Goal: Task Accomplishment & Management: Manage account settings

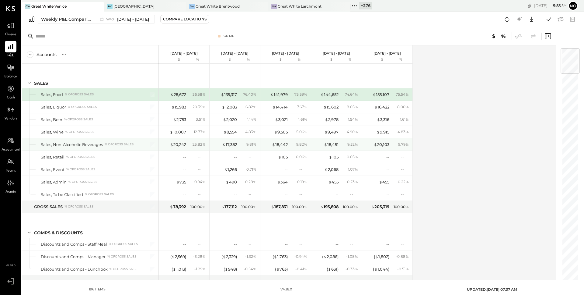
scroll to position [7, 0]
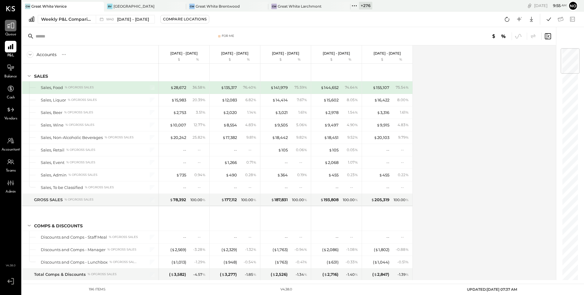
click at [5, 27] on div at bounding box center [11, 26] width 12 height 12
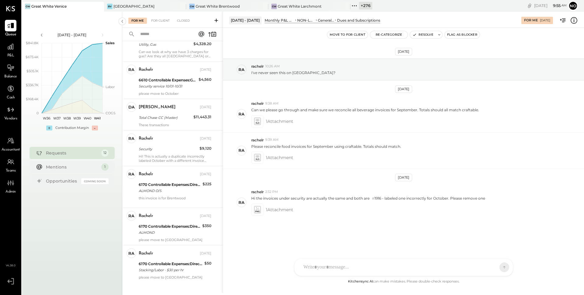
scroll to position [251, 0]
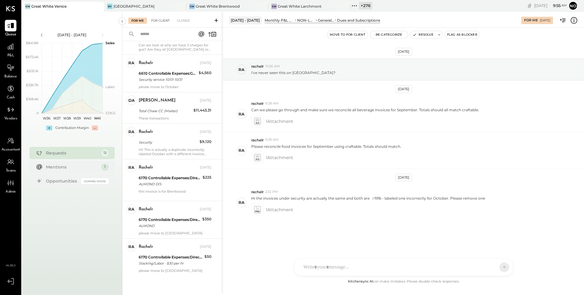
click at [158, 19] on div "For Client" at bounding box center [160, 21] width 25 height 6
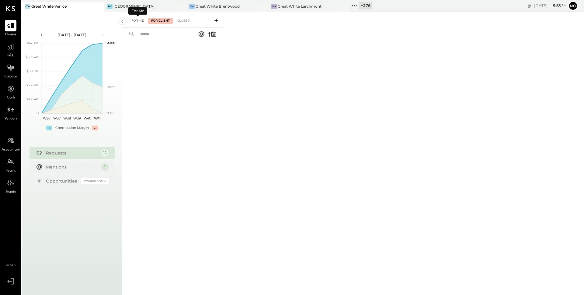
click at [137, 20] on div "For Me" at bounding box center [137, 21] width 19 height 6
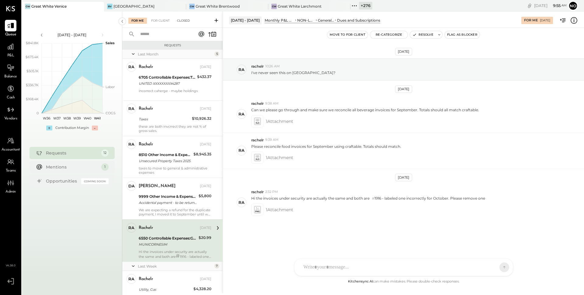
click at [181, 20] on div "Closed" at bounding box center [183, 21] width 19 height 6
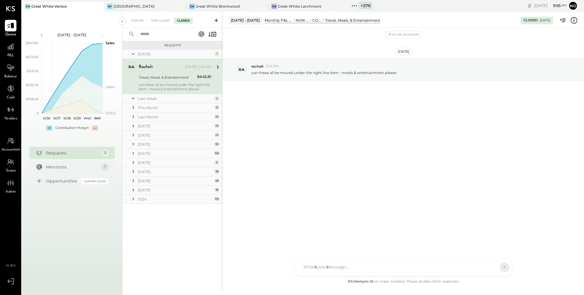
click at [174, 98] on div "Last Week" at bounding box center [175, 98] width 75 height 5
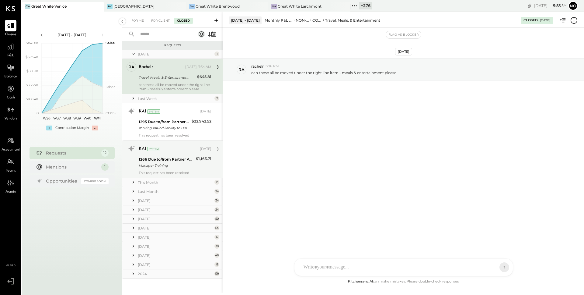
scroll to position [3, 0]
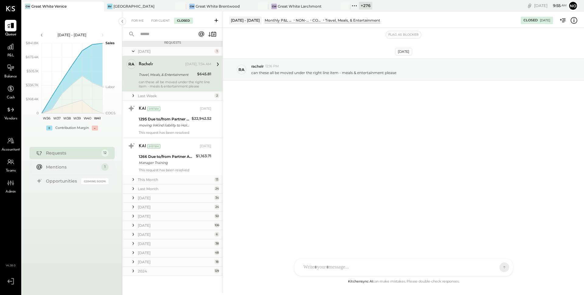
click at [171, 34] on input "text" at bounding box center [164, 34] width 55 height 10
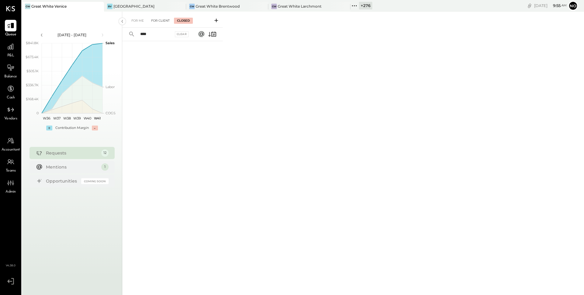
click at [160, 22] on div "For Client" at bounding box center [160, 21] width 25 height 6
click at [135, 19] on div "For Me" at bounding box center [137, 21] width 19 height 6
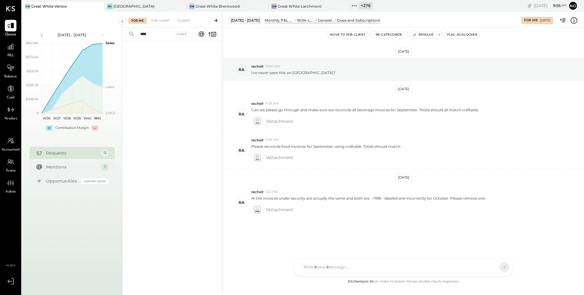
click at [153, 34] on input "****" at bounding box center [155, 34] width 37 height 10
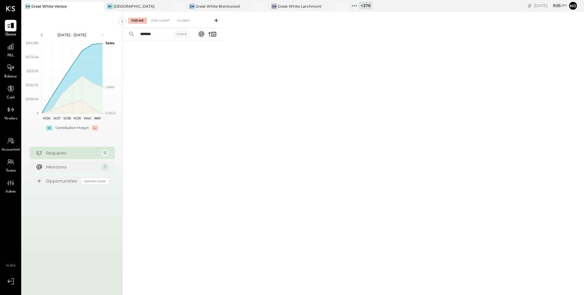
type input "*******"
click at [357, 5] on icon at bounding box center [355, 6] width 8 height 8
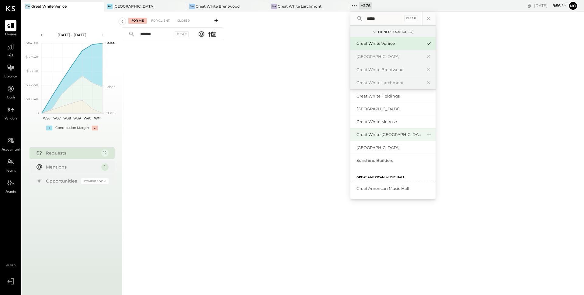
scroll to position [28, 0]
type input "*****"
click at [388, 120] on div "Great White Melrose" at bounding box center [390, 121] width 66 height 6
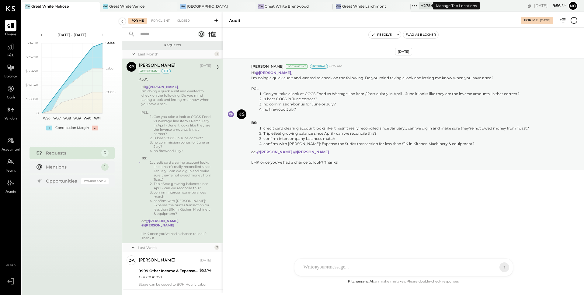
click at [426, 5] on div "+ 275" at bounding box center [425, 6] width 13 height 8
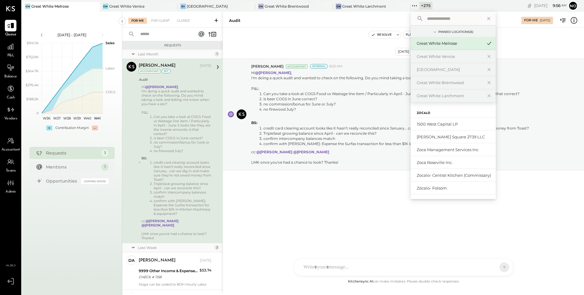
click at [386, 21] on div "Audit" at bounding box center [372, 21] width 286 height 6
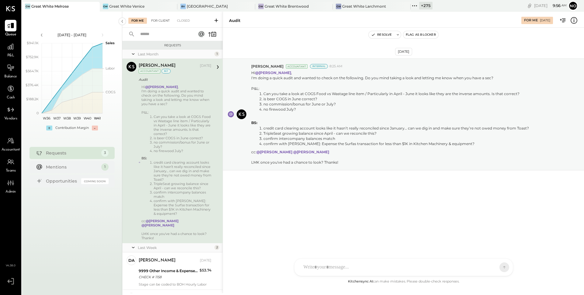
click at [161, 20] on div "For Client" at bounding box center [160, 21] width 25 height 6
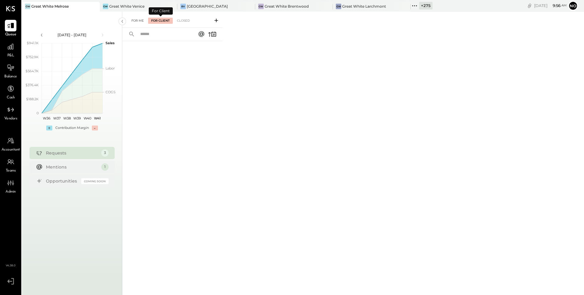
click at [138, 21] on div "For Me" at bounding box center [137, 21] width 19 height 6
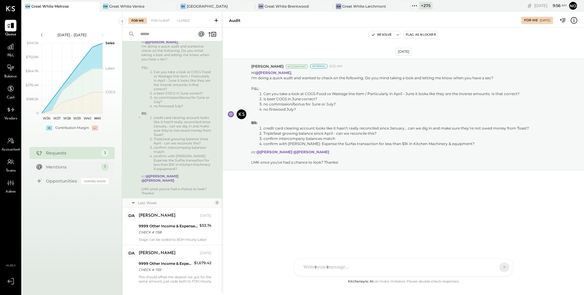
scroll to position [51, 0]
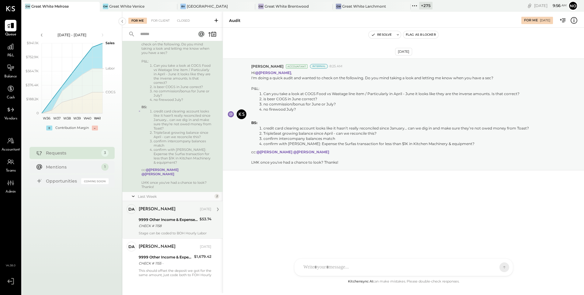
click at [152, 217] on div "9999 Other Income & Expenses:To Be Classified" at bounding box center [168, 219] width 59 height 6
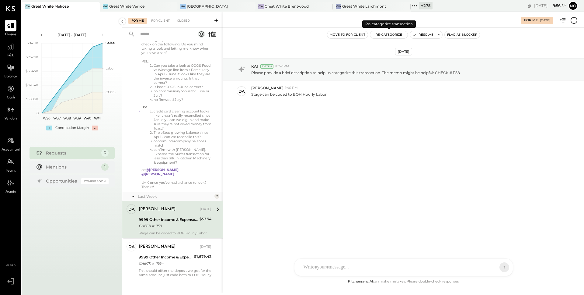
click at [392, 35] on button "Re-Categorize" at bounding box center [389, 34] width 38 height 7
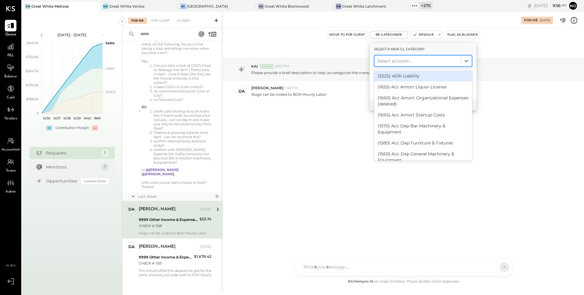
click at [391, 61] on div at bounding box center [418, 60] width 80 height 7
type input "***"
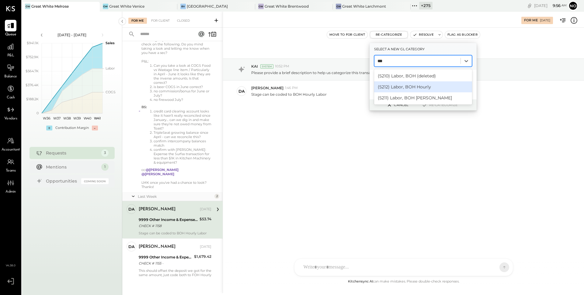
click at [396, 87] on div "(5212) Labor, BOH Hourly" at bounding box center [423, 86] width 98 height 11
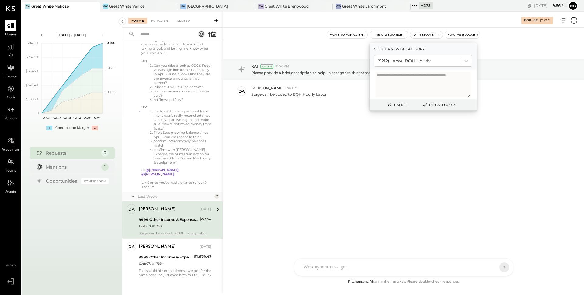
click at [434, 106] on button "Re-Categorize" at bounding box center [440, 104] width 40 height 7
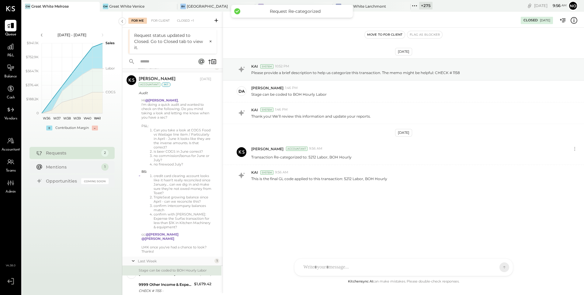
scroll to position [14, 0]
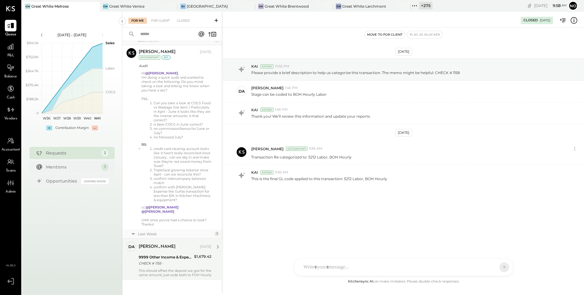
click at [161, 254] on div "9999 Other Income & Expenses:To Be Classified" at bounding box center [166, 257] width 54 height 6
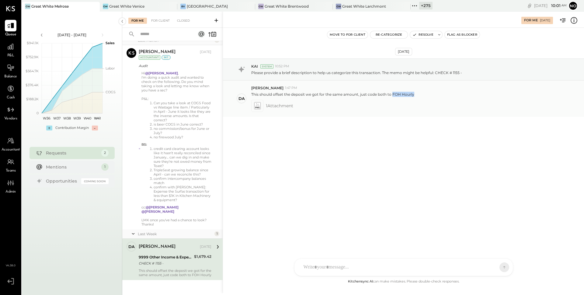
drag, startPoint x: 392, startPoint y: 95, endPoint x: 412, endPoint y: 97, distance: 20.2
click at [412, 97] on p "This should offset the deposit we got for the same amount, just code both to FO…" at bounding box center [332, 94] width 163 height 5
copy p "FOH Hourl"
click at [422, 96] on div "This should offset the deposit we got for the same amount, just code both to FO…" at bounding box center [415, 93] width 328 height 6
drag, startPoint x: 393, startPoint y: 94, endPoint x: 413, endPoint y: 96, distance: 20.5
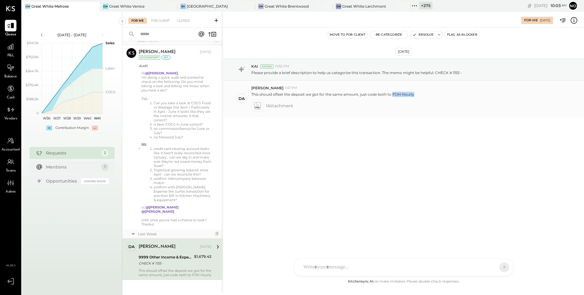
click at [413, 96] on p "This should offset the deposit we got for the same amount, just code both to FO…" at bounding box center [332, 94] width 163 height 5
copy p "FOH Hourly"
drag, startPoint x: 196, startPoint y: 251, endPoint x: 212, endPoint y: 252, distance: 16.1
click at [212, 252] on div "DA [PERSON_NAME] Accountant [PERSON_NAME] [DATE] 9999 Other Income & Expenses:T…" at bounding box center [172, 258] width 100 height 41
copy div "1,679.42"
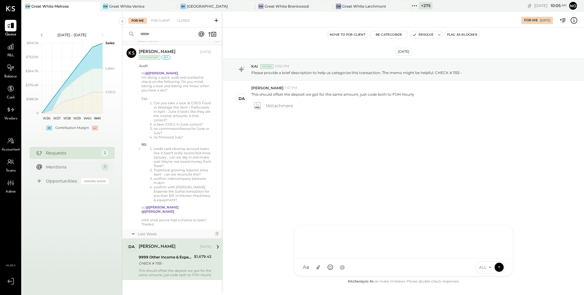
click at [348, 270] on div "E [PERSON_NAME] DA [PERSON_NAME] A [PERSON_NAME] S samt S samc J jess T [PERSON…" at bounding box center [403, 250] width 219 height 51
click at [346, 243] on div "DA [PERSON_NAME]" at bounding box center [345, 239] width 70 height 12
click at [184, 21] on div "Closed" at bounding box center [183, 21] width 19 height 6
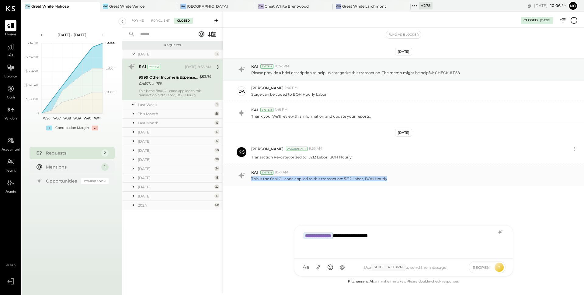
drag, startPoint x: 251, startPoint y: 178, endPoint x: 414, endPoint y: 181, distance: 162.9
click at [414, 181] on div "This is the final GL code applied to this transaction: 5212 Labor, BOH Hourly" at bounding box center [415, 178] width 328 height 6
copy p "This is the final GL code applied to this transaction: 5212 Labor, BOH Hourly"
click at [351, 235] on div "**********" at bounding box center [404, 241] width 206 height 24
click at [350, 235] on div "**********" at bounding box center [404, 241] width 206 height 24
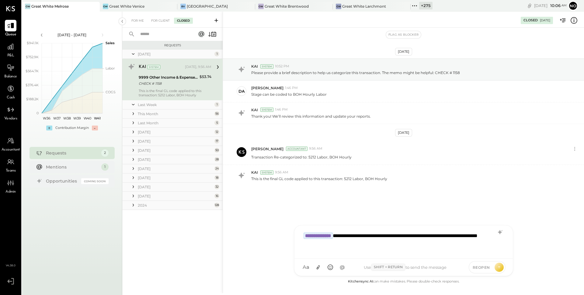
click at [356, 242] on div "**********" at bounding box center [404, 241] width 206 height 24
click at [481, 266] on span "REOPEN" at bounding box center [481, 267] width 17 height 5
click at [377, 246] on div "**********" at bounding box center [404, 241] width 206 height 24
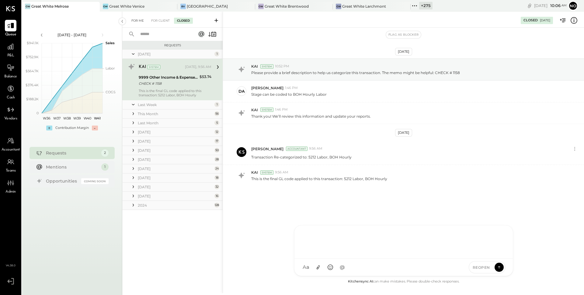
click at [139, 20] on div "For Me" at bounding box center [137, 21] width 19 height 6
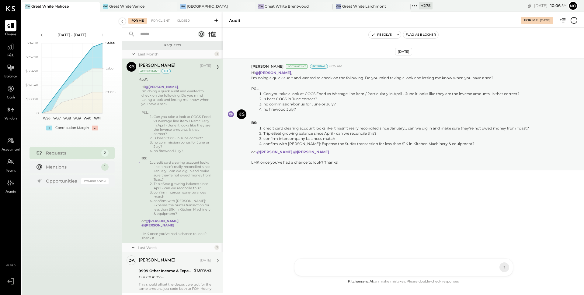
click at [168, 268] on div "9999 Other Income & Expenses:To Be Classified" at bounding box center [166, 271] width 54 height 6
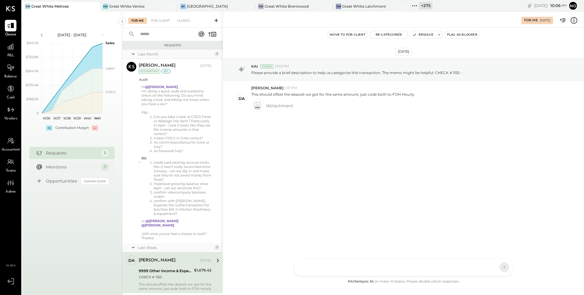
click at [344, 268] on div "E [PERSON_NAME] DA [PERSON_NAME] A [PERSON_NAME] S samt S samc J jess T [PERSON…" at bounding box center [403, 267] width 219 height 18
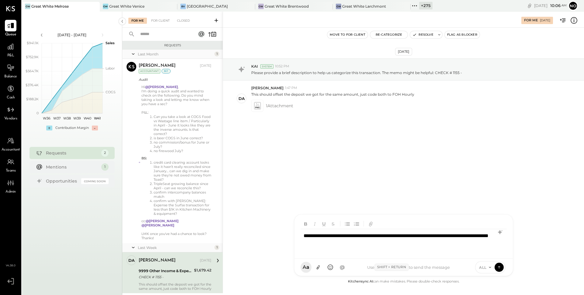
click at [303, 234] on div "**********" at bounding box center [404, 241] width 206 height 24
type input "**"
click at [349, 213] on span "[PERSON_NAME]" at bounding box center [353, 215] width 48 height 6
click at [405, 235] on div "**********" at bounding box center [404, 241] width 206 height 24
click at [429, 244] on div "**********" at bounding box center [404, 241] width 206 height 24
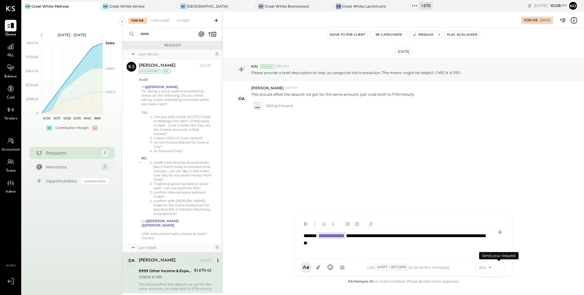
click at [497, 266] on icon at bounding box center [499, 267] width 5 height 6
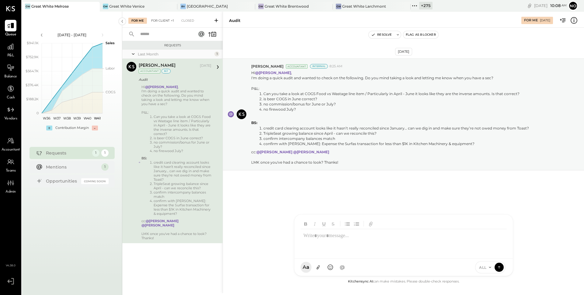
click at [167, 18] on div "For Client +1" at bounding box center [162, 21] width 29 height 6
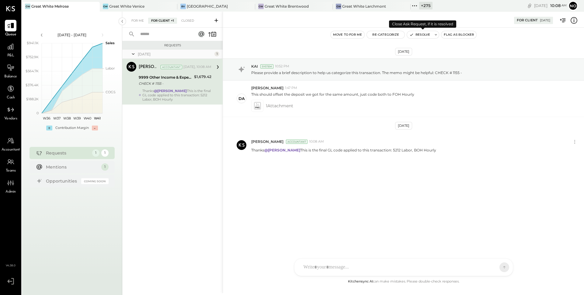
click at [421, 37] on button "Resolve" at bounding box center [420, 34] width 26 height 7
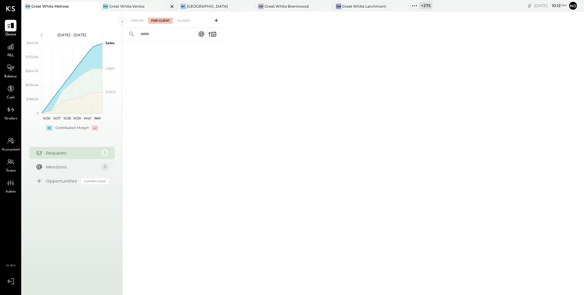
click at [139, 5] on div "Great White Venice" at bounding box center [126, 6] width 35 height 5
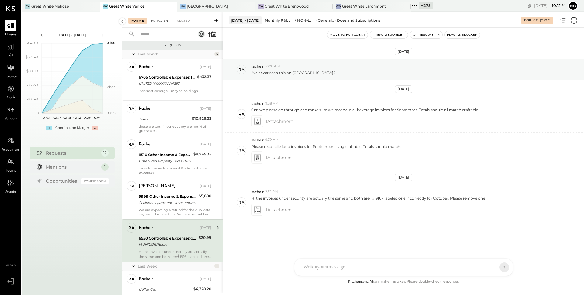
click at [164, 22] on div "For Client" at bounding box center [160, 21] width 25 height 6
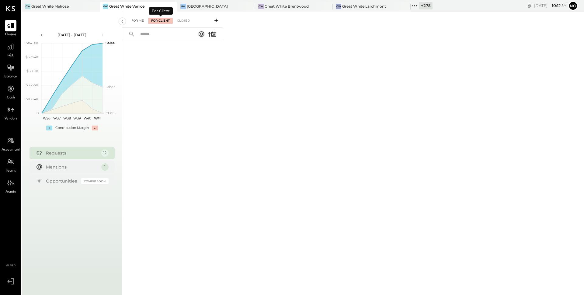
click at [139, 20] on div "For Me" at bounding box center [137, 21] width 19 height 6
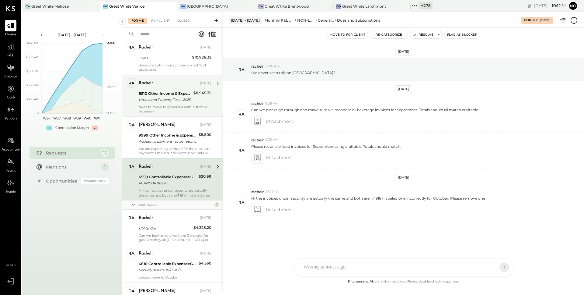
scroll to position [74, 0]
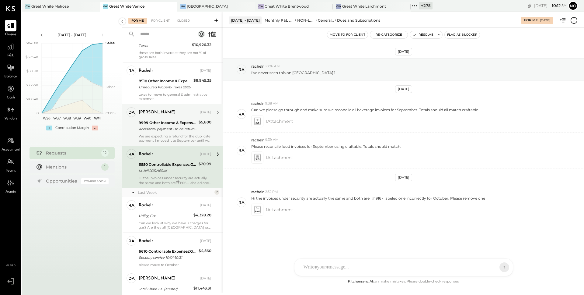
click at [174, 130] on div "Accidental payment - to be returned" at bounding box center [168, 129] width 58 height 6
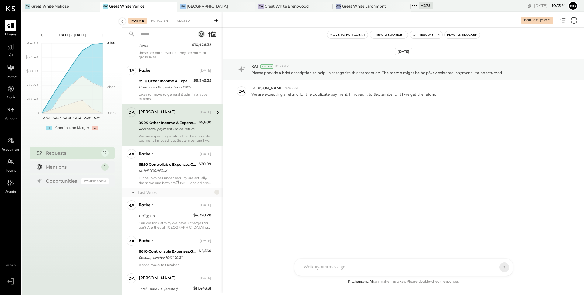
click at [176, 137] on div "We are expecting a refund for the duplicate payment, I moved it to September un…" at bounding box center [175, 138] width 73 height 9
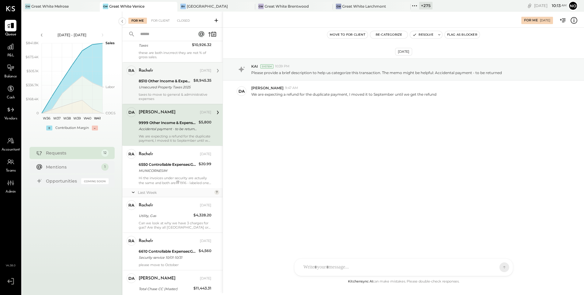
click at [179, 93] on div "taxes to move to general & administrative expenses" at bounding box center [175, 96] width 73 height 9
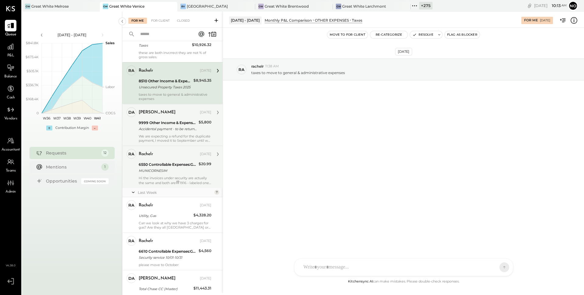
click at [164, 164] on div "6550 Controllable Expenses:General & Administrative Expenses:Dues and Subscript…" at bounding box center [168, 164] width 58 height 6
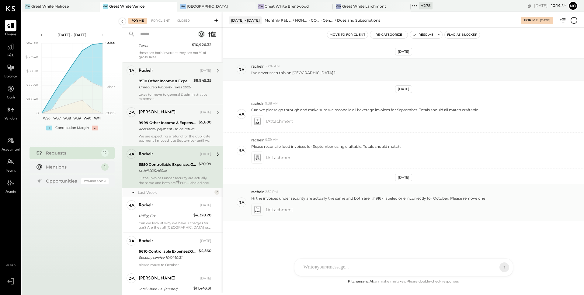
click at [258, 210] on icon at bounding box center [257, 209] width 6 height 7
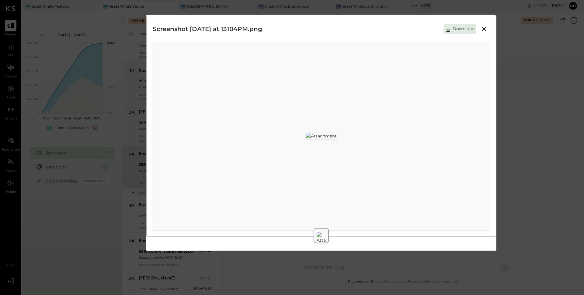
click at [486, 30] on icon at bounding box center [485, 29] width 4 height 4
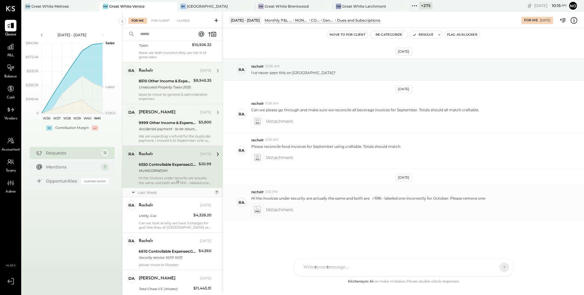
click at [258, 211] on icon at bounding box center [257, 211] width 4 height 2
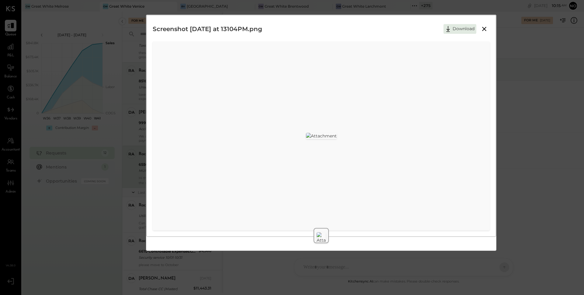
click at [486, 28] on icon at bounding box center [484, 28] width 7 height 7
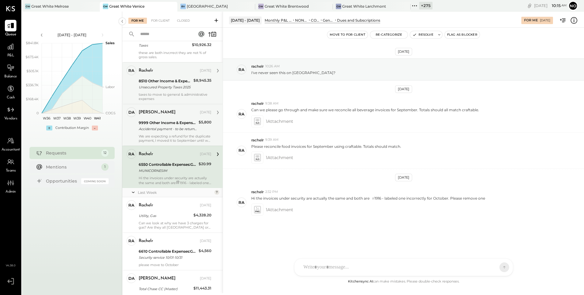
click at [289, 19] on div "Monthly P&L Comparison" at bounding box center [278, 20] width 27 height 5
click at [7, 50] on icon at bounding box center [11, 47] width 8 height 8
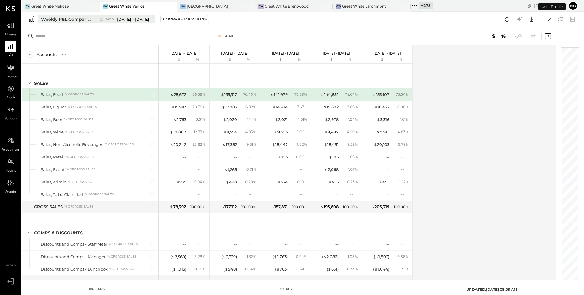
click at [70, 19] on div "Weekly P&L Comparison" at bounding box center [66, 19] width 51 height 6
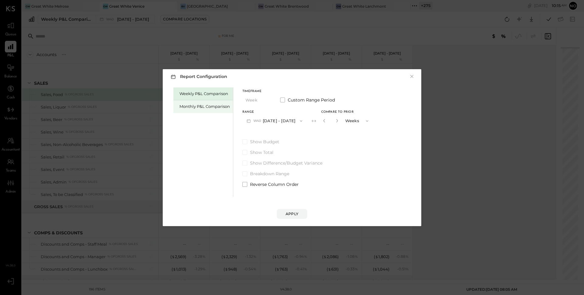
click at [210, 107] on div "Monthly P&L Comparison" at bounding box center [205, 107] width 51 height 6
click at [295, 121] on span "button" at bounding box center [299, 120] width 8 height 5
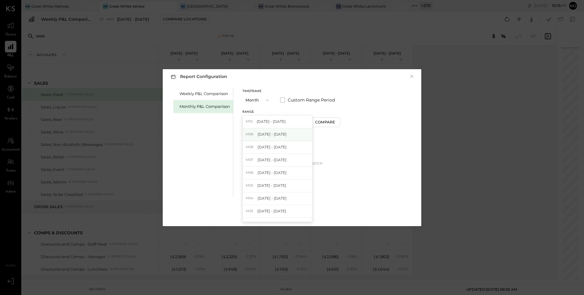
click at [271, 134] on span "[DATE] - [DATE]" at bounding box center [272, 134] width 29 height 5
click at [316, 121] on div "Compare" at bounding box center [326, 121] width 20 height 5
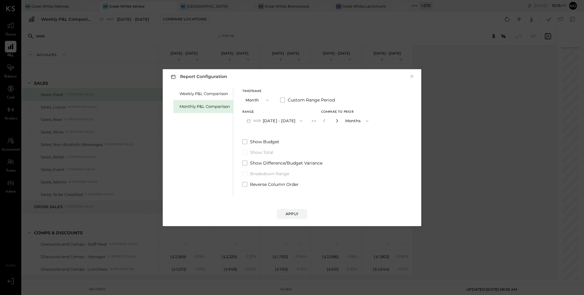
click at [336, 121] on icon "button" at bounding box center [337, 120] width 2 height 3
type input "*"
click at [294, 215] on div "Apply" at bounding box center [292, 213] width 13 height 5
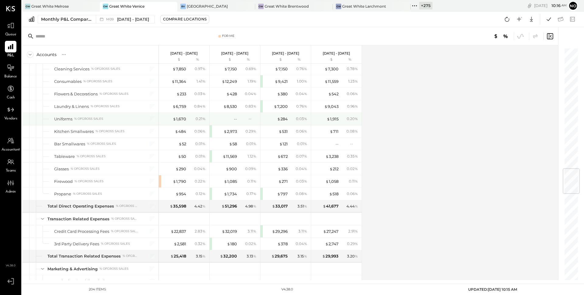
scroll to position [1040, 0]
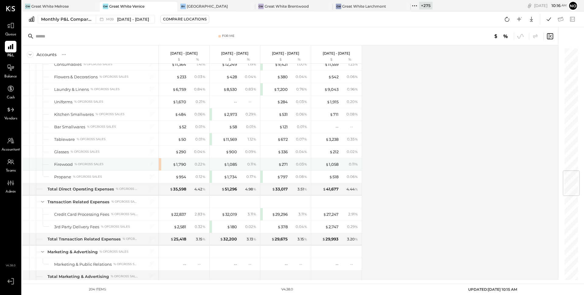
click at [161, 166] on div "$ 1,790 0.22 %" at bounding box center [184, 164] width 51 height 12
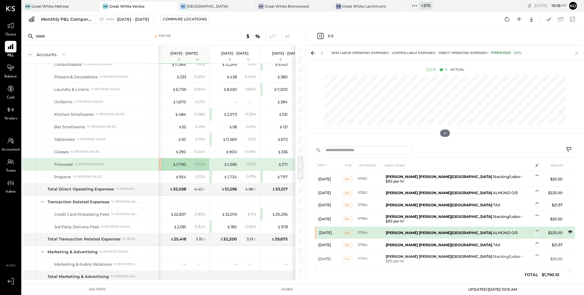
scroll to position [137, 0]
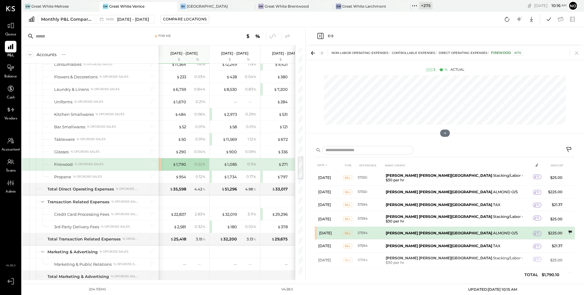
click at [569, 230] on icon at bounding box center [571, 232] width 4 height 4
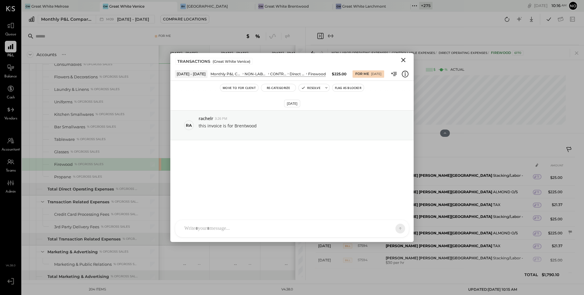
click at [402, 61] on icon "Close" at bounding box center [404, 60] width 4 height 4
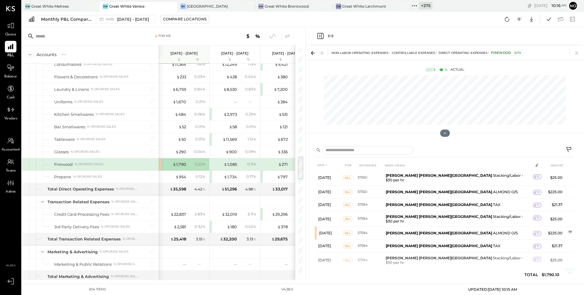
click at [571, 271] on icon at bounding box center [570, 274] width 6 height 6
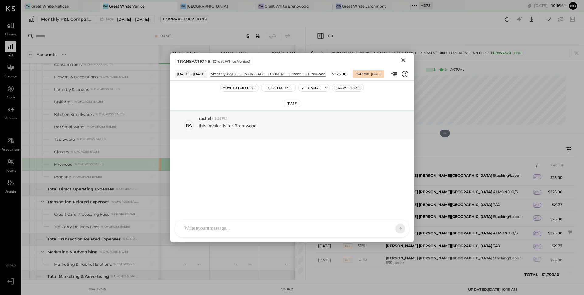
click at [404, 60] on icon "Close" at bounding box center [404, 60] width 4 height 4
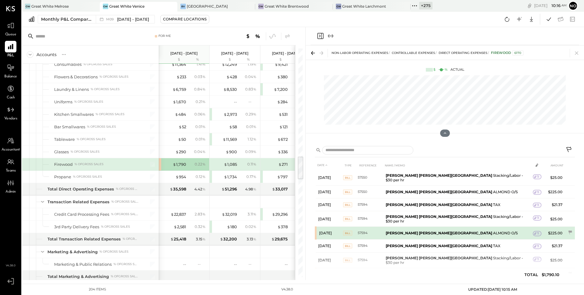
click at [534, 231] on div "1" at bounding box center [537, 233] width 9 height 5
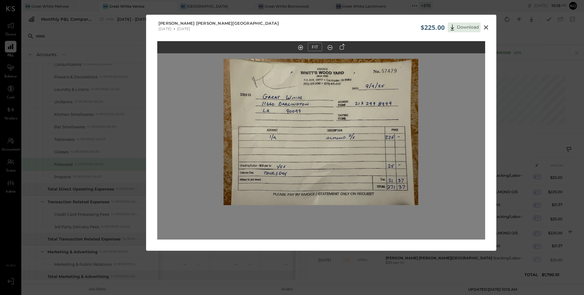
click at [486, 28] on icon at bounding box center [486, 27] width 4 height 4
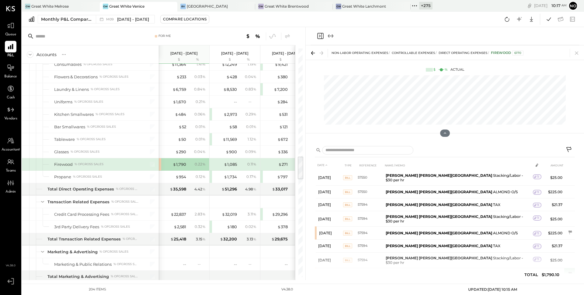
click at [570, 271] on icon at bounding box center [570, 274] width 6 height 6
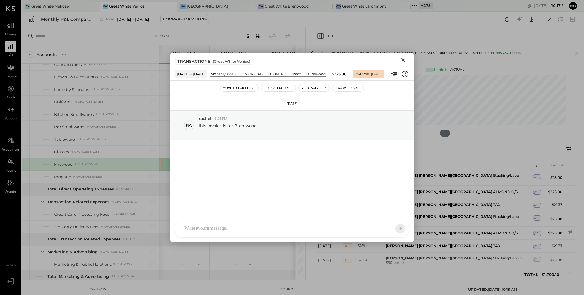
click at [402, 60] on icon "Close" at bounding box center [403, 59] width 7 height 7
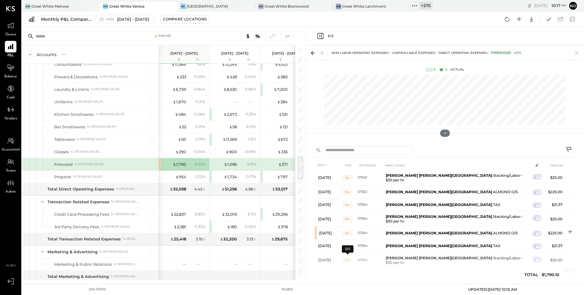
click at [347, 272] on span "BILL" at bounding box center [347, 274] width 9 height 5
click at [538, 272] on span "1" at bounding box center [538, 274] width 1 height 4
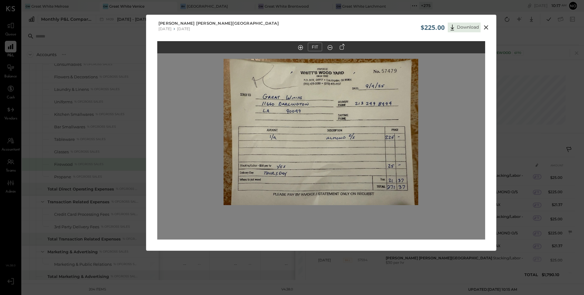
click at [487, 28] on icon at bounding box center [486, 27] width 4 height 4
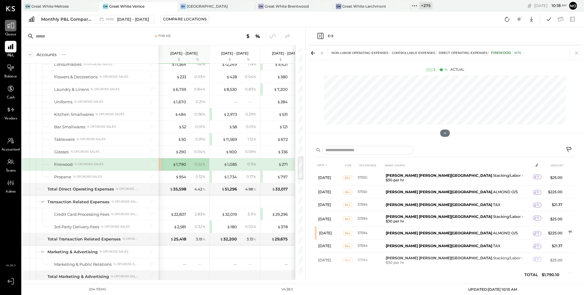
click at [9, 26] on icon at bounding box center [10, 26] width 7 height 6
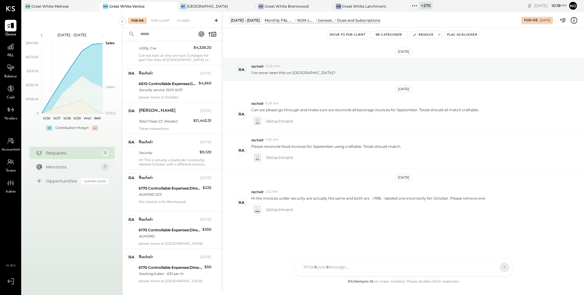
scroll to position [251, 0]
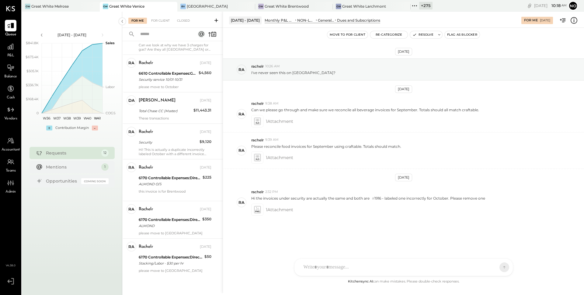
click at [175, 175] on div "6170 Controllable Expenses:Direct Operating Expenses:Firewood" at bounding box center [170, 178] width 62 height 6
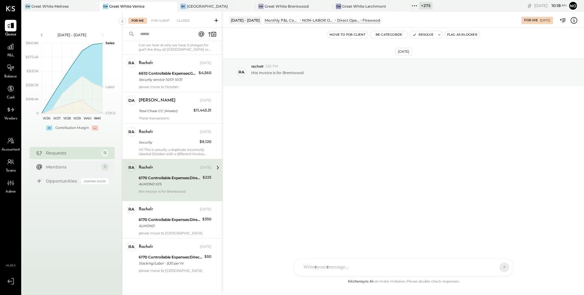
click at [335, 265] on div "R rachelr DA [PERSON_NAME] S samt S samc J [PERSON_NAME] T [PERSON_NAME] NB [PE…" at bounding box center [403, 267] width 219 height 18
paste div
click at [499, 267] on icon at bounding box center [499, 267] width 0 height 2
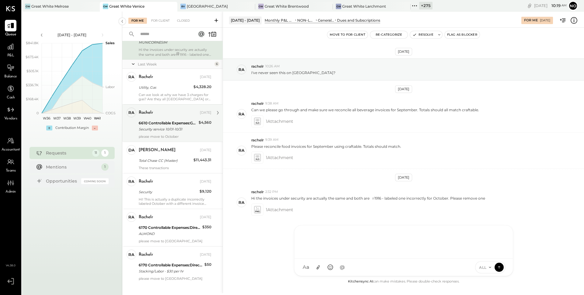
scroll to position [210, 0]
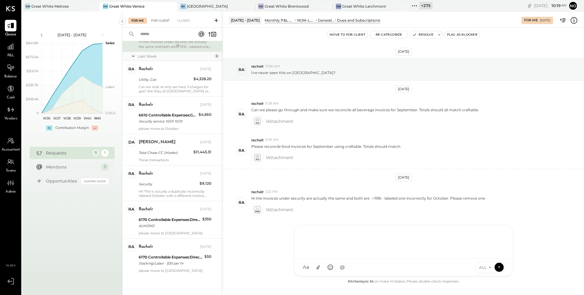
click at [164, 20] on div "For Client" at bounding box center [160, 21] width 25 height 6
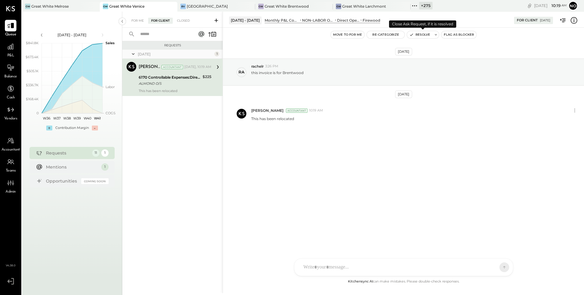
click at [418, 36] on button "Resolve" at bounding box center [420, 34] width 26 height 7
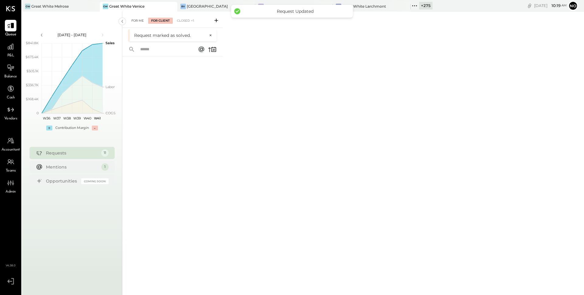
click at [142, 20] on div "For Me" at bounding box center [137, 21] width 19 height 6
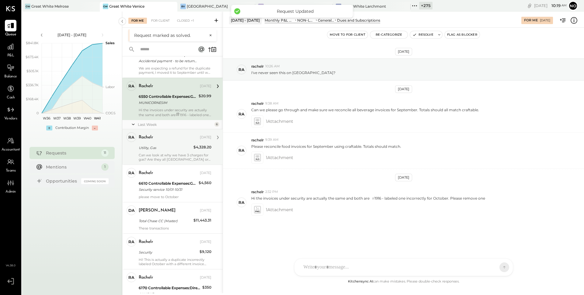
scroll to position [157, 0]
click at [172, 154] on div "Can we look at why we have 3 charges for gas? Are they all [GEOGRAPHIC_DATA] or…" at bounding box center [175, 156] width 73 height 9
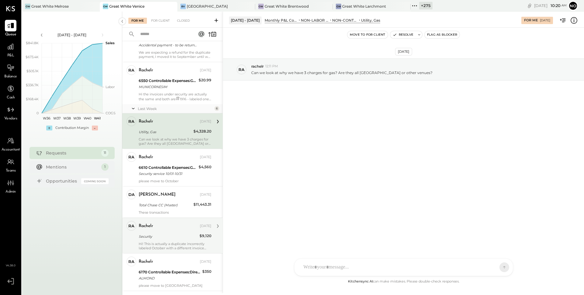
click at [147, 240] on div "Security" at bounding box center [168, 236] width 59 height 7
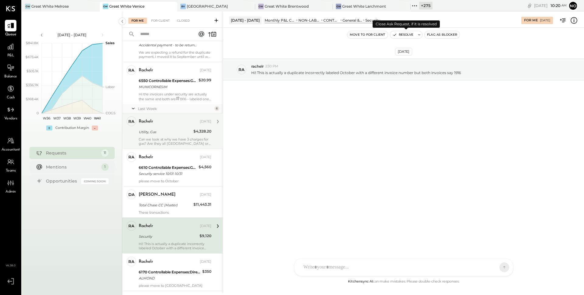
click at [402, 33] on button "Resolve" at bounding box center [404, 34] width 26 height 7
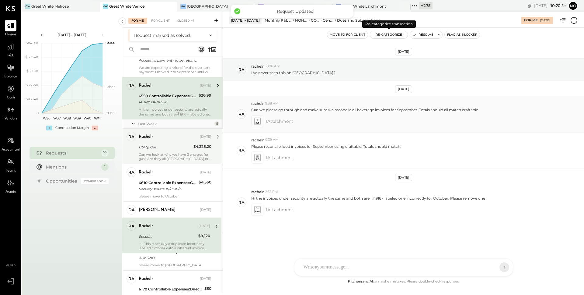
scroll to position [73, 0]
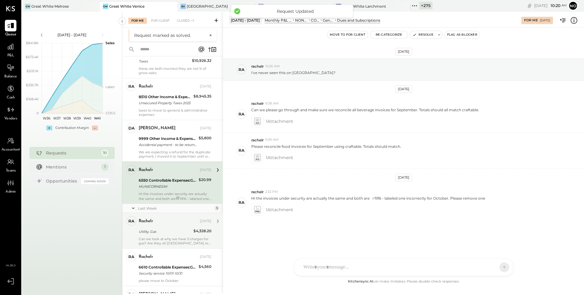
click at [158, 236] on div "rachelr [DATE] Utility, Gas $4,328.20 Can we look at why we have 3 charges for …" at bounding box center [175, 230] width 73 height 29
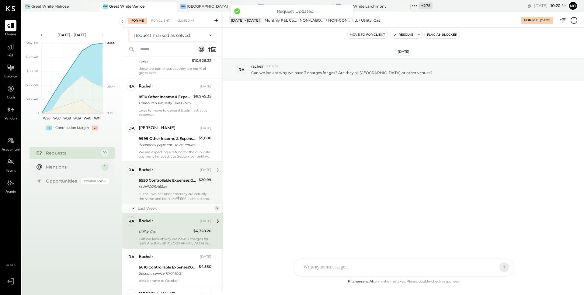
click at [165, 190] on div "rachelr [DATE] 6550 Controllable Expenses:General & Administrative Expenses:Due…" at bounding box center [175, 183] width 73 height 36
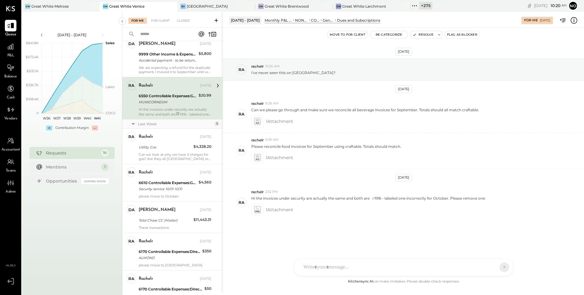
scroll to position [174, 0]
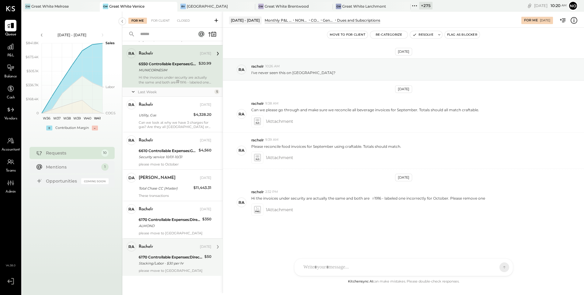
click at [153, 257] on div "6170 Controllable Expenses:Direct Operating Expenses:Firewood" at bounding box center [171, 257] width 64 height 6
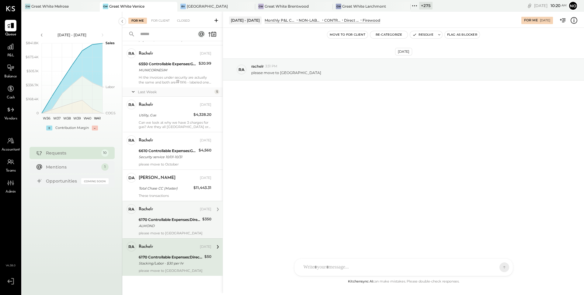
click at [162, 225] on div "ALMOND" at bounding box center [170, 226] width 62 height 6
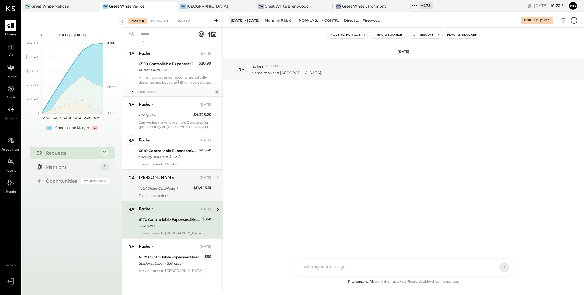
click at [161, 182] on div "[PERSON_NAME] [DATE]" at bounding box center [175, 178] width 73 height 10
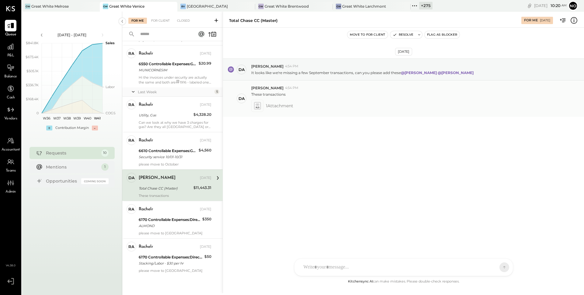
click at [259, 103] on icon at bounding box center [257, 104] width 3 height 2
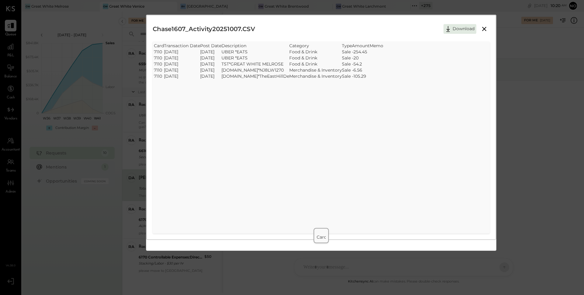
click at [484, 31] on icon at bounding box center [484, 28] width 7 height 7
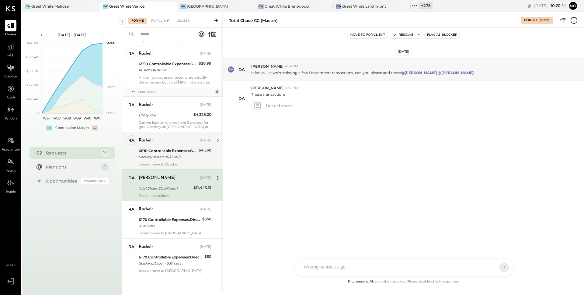
click at [176, 157] on div "Security service 10/01-10/31" at bounding box center [168, 157] width 58 height 6
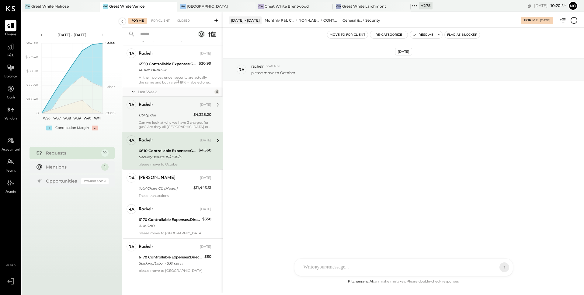
click at [164, 119] on div "rachelr [DATE] Utility, Gas $4,328.20 Can we look at why we have 3 charges for …" at bounding box center [175, 114] width 73 height 29
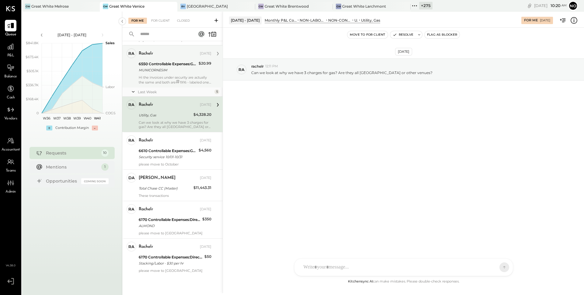
click at [156, 79] on div "Hi the invoices under security are actually the same and both are # 1916 - labe…" at bounding box center [175, 79] width 73 height 9
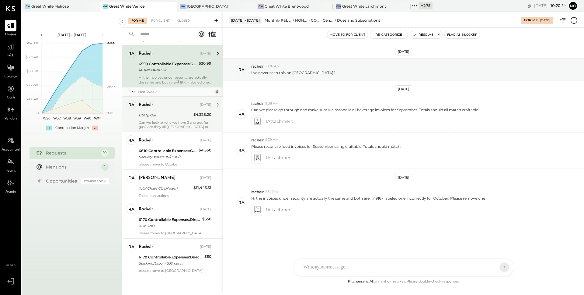
click at [157, 119] on div "rachelr [DATE] Utility, Gas $4,328.20 Can we look at why we have 3 charges for …" at bounding box center [175, 114] width 73 height 29
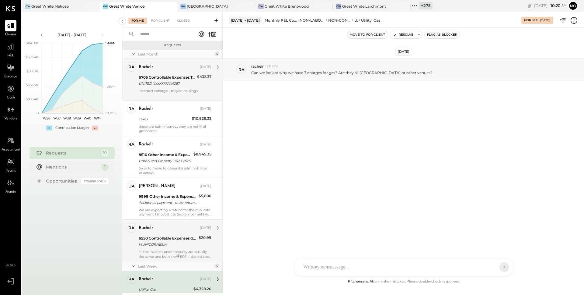
click at [152, 94] on div at bounding box center [175, 95] width 73 height 4
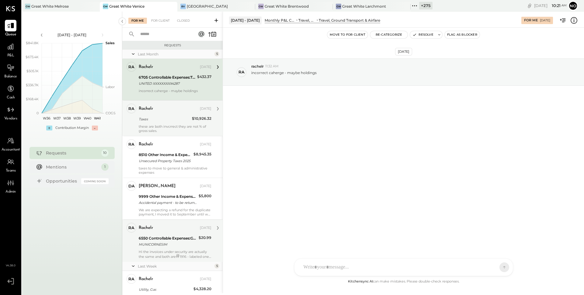
click at [149, 125] on div "these are both invcrrect they are not % of gross sales." at bounding box center [175, 128] width 73 height 9
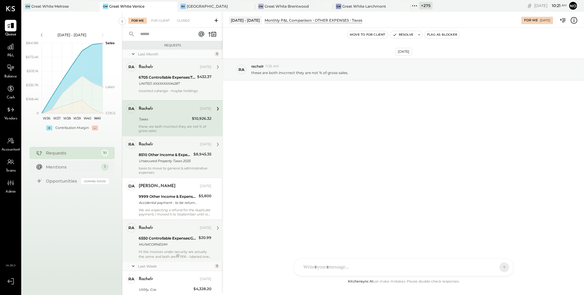
click at [167, 156] on div "8510 Other Income & Expenses:Taxes" at bounding box center [165, 155] width 53 height 6
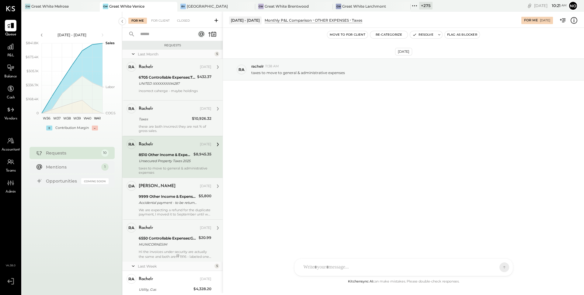
click at [174, 202] on div "Accidental payment - to be returned" at bounding box center [168, 202] width 58 height 6
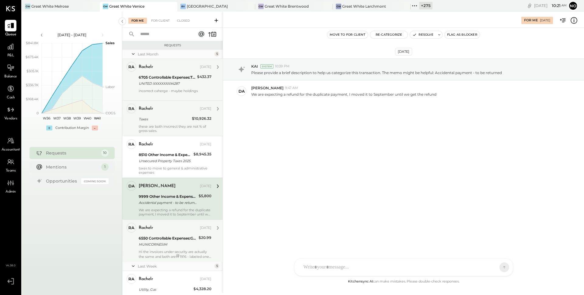
click at [169, 243] on div "MUNICORNESIM" at bounding box center [168, 244] width 58 height 6
